Goal: Entertainment & Leisure: Consume media (video, audio)

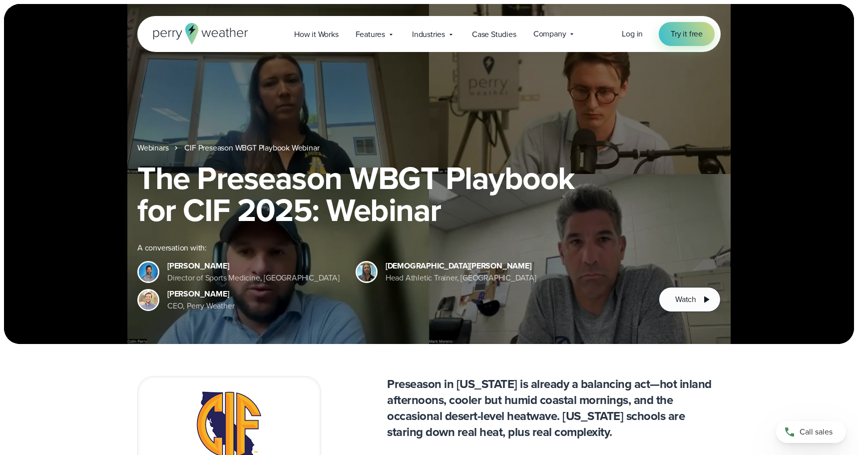
click at [232, 106] on div "Webinars CIF Preseason WBGT Playbook Webinar The Preseason WBGT Playbook for CI…" at bounding box center [429, 174] width 850 height 340
click at [74, 179] on div "Webinars CIF Preseason WBGT Playbook Webinar The Preseason WBGT Playbook for CI…" at bounding box center [428, 227] width 719 height 170
click at [688, 299] on span "Watch" at bounding box center [685, 299] width 21 height 12
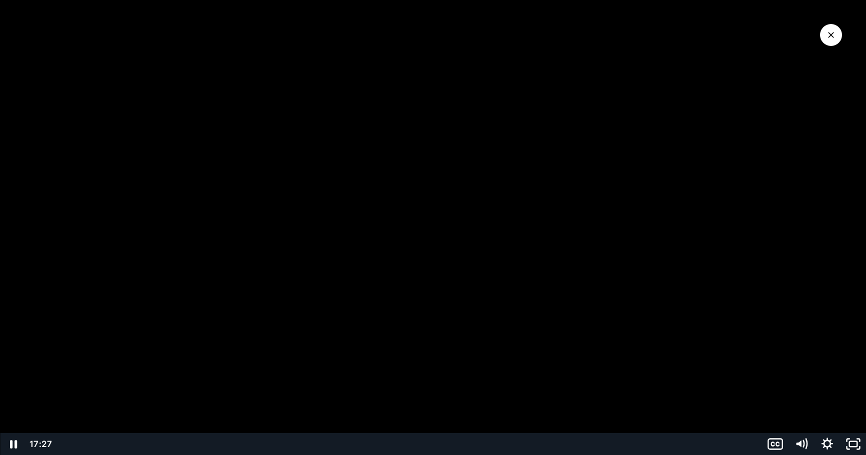
click at [625, 194] on div at bounding box center [433, 227] width 866 height 455
click at [11, 440] on icon "Play Video" at bounding box center [14, 443] width 8 height 11
click at [773, 450] on icon "Show captions menu" at bounding box center [774, 444] width 31 height 26
click at [788, 391] on label "English" at bounding box center [814, 395] width 104 height 23
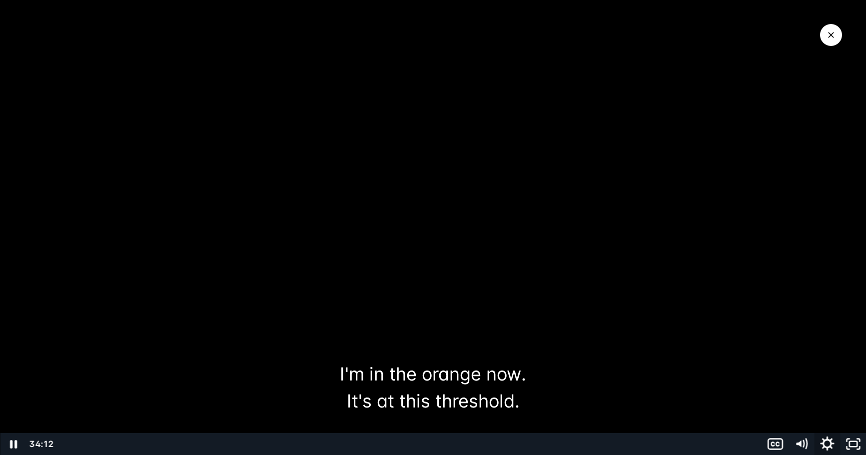
click at [823, 443] on icon "Show settings menu" at bounding box center [827, 443] width 14 height 14
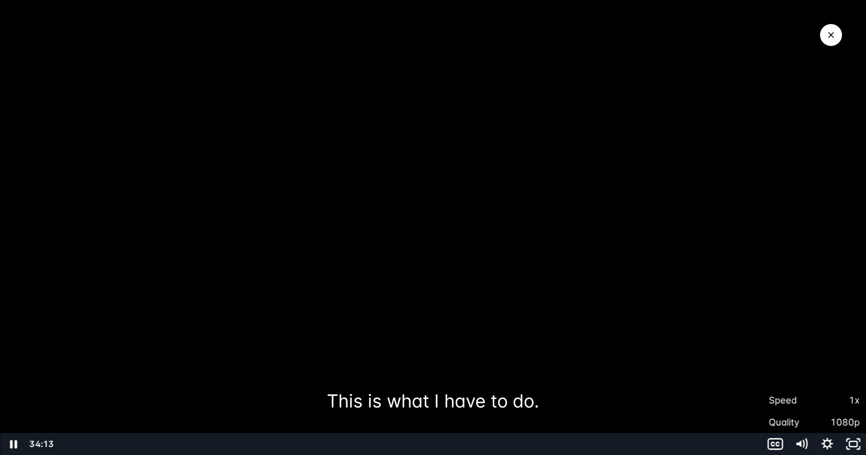
click at [819, 399] on span "1x" at bounding box center [836, 400] width 45 height 22
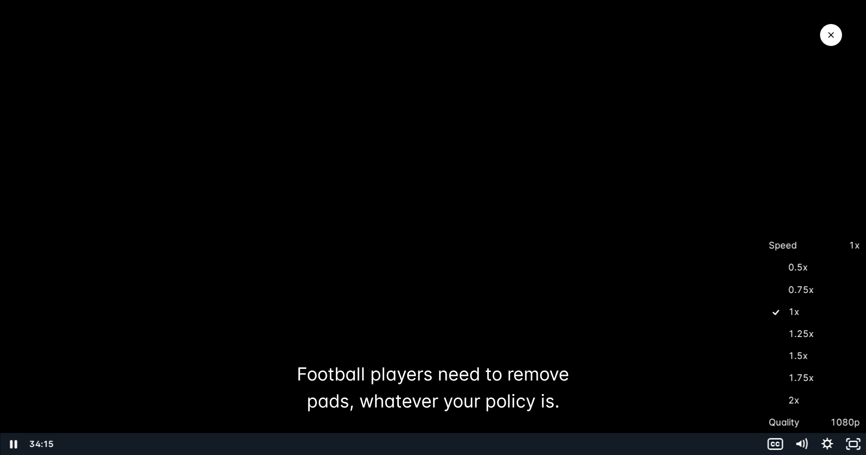
click at [800, 332] on label "1.25x" at bounding box center [814, 333] width 104 height 23
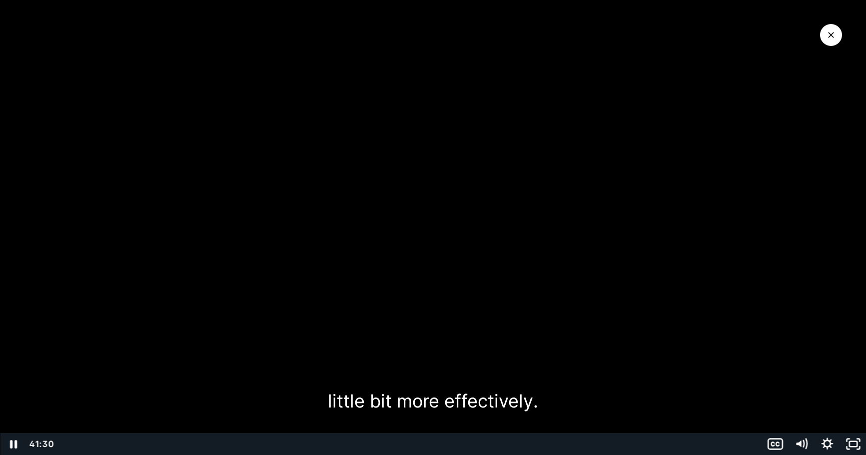
click at [460, 272] on div at bounding box center [433, 227] width 866 height 455
